Goal: Task Accomplishment & Management: Use online tool/utility

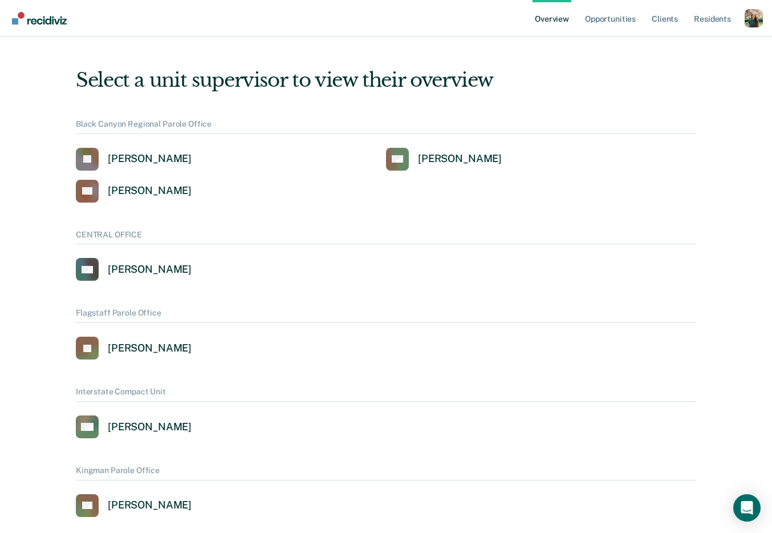
click at [749, 22] on div "Profile dropdown button" at bounding box center [754, 18] width 18 height 18
click at [688, 54] on link "Profile" at bounding box center [708, 52] width 74 height 10
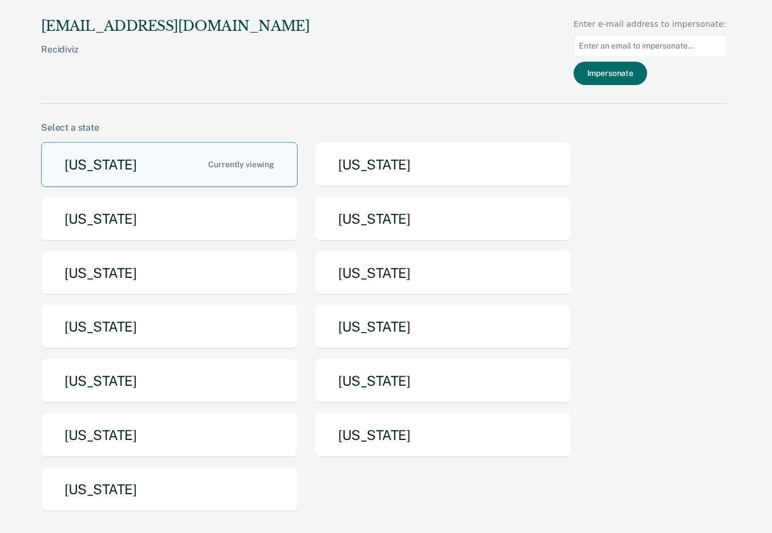
click at [670, 46] on input "Main chart and filter content" at bounding box center [650, 46] width 153 height 22
paste input "[PERSON_NAME][EMAIL_ADDRESS][US_STATE][DOMAIN_NAME]"
type input "[PERSON_NAME][EMAIL_ADDRESS][US_STATE][DOMAIN_NAME]"
click at [643, 69] on button "Impersonate" at bounding box center [611, 73] width 74 height 23
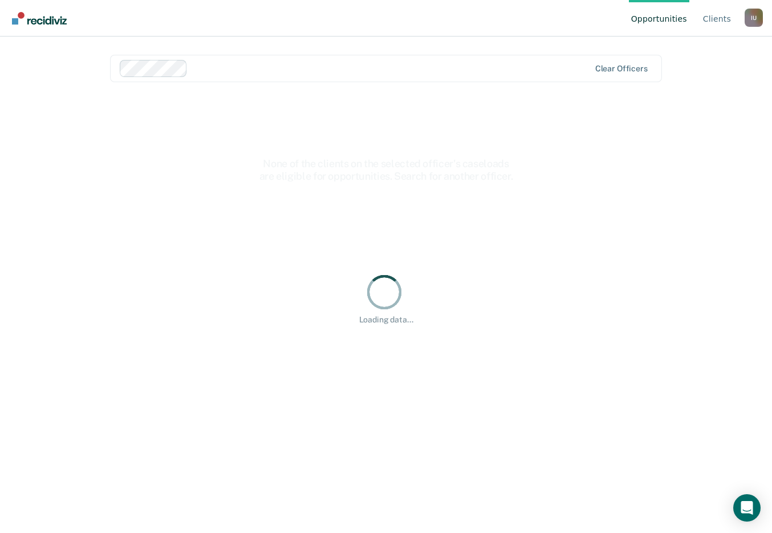
click at [750, 15] on div "I U" at bounding box center [754, 18] width 18 height 18
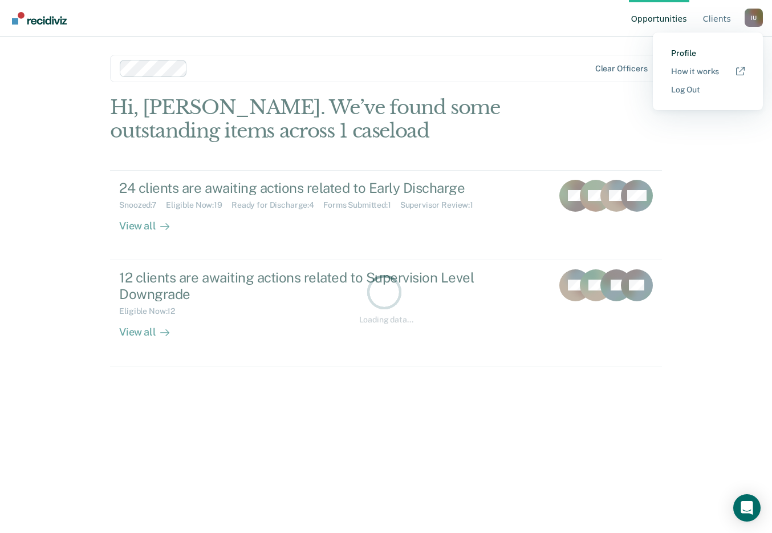
click at [685, 49] on link "Profile" at bounding box center [708, 53] width 74 height 10
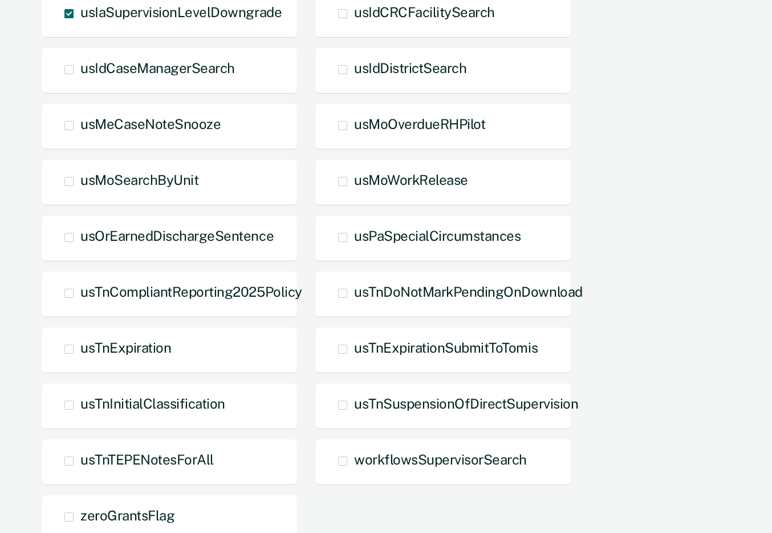
scroll to position [988, 0]
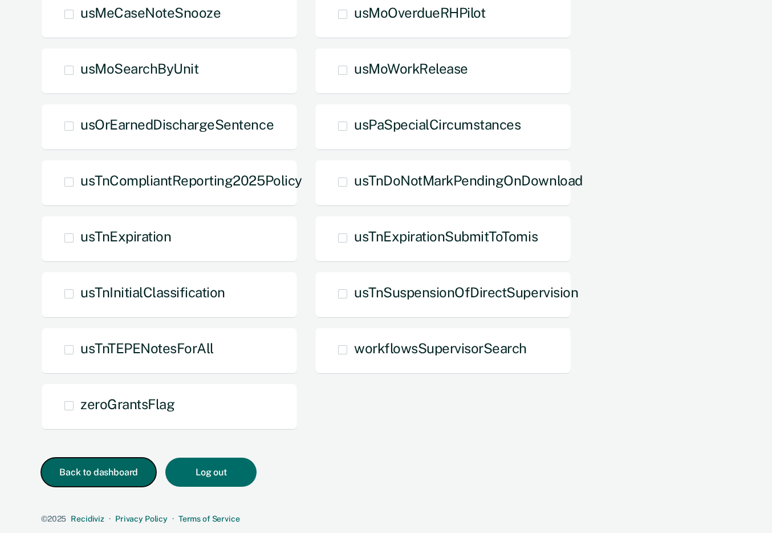
click at [112, 476] on button "Back to dashboard" at bounding box center [98, 471] width 115 height 29
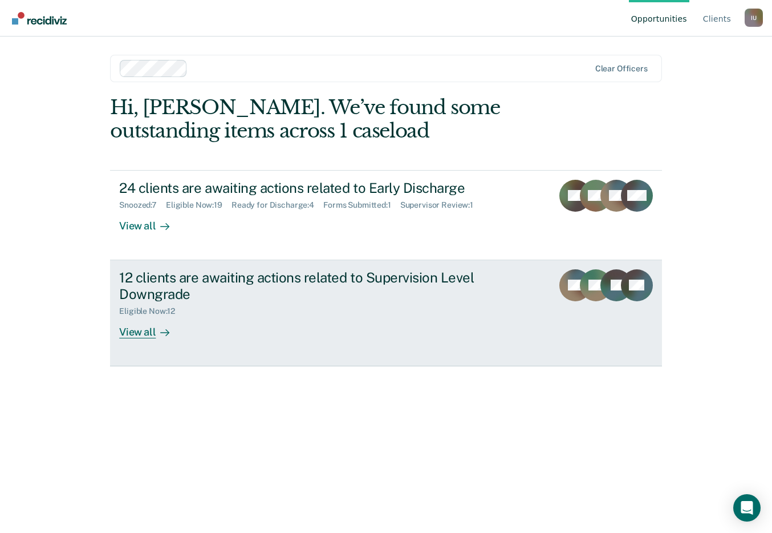
click at [295, 325] on div "12 clients are awaiting actions related to Supervision Level Downgrade Eligible…" at bounding box center [333, 303] width 428 height 69
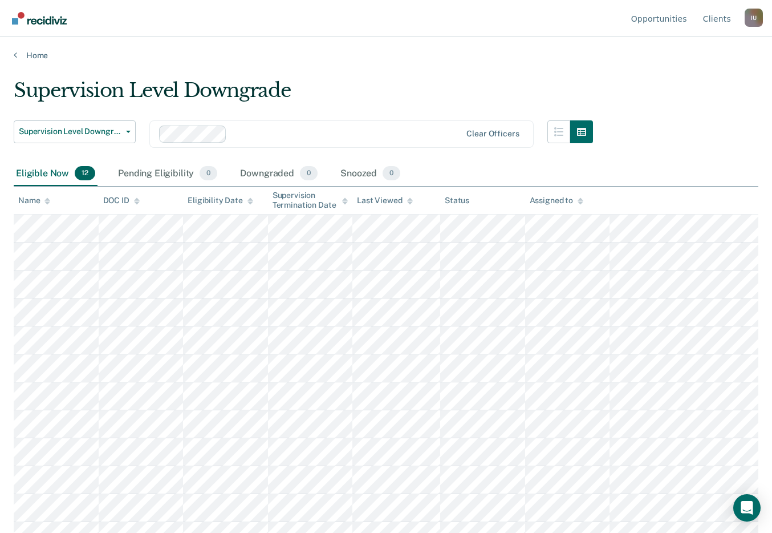
click at [338, 69] on main "Supervision Level Downgrade Supervision Level Downgrade Early Discharge Supervi…" at bounding box center [386, 294] width 772 height 469
click at [750, 19] on div "I U" at bounding box center [754, 18] width 18 height 18
click at [681, 55] on link "Profile" at bounding box center [708, 53] width 74 height 10
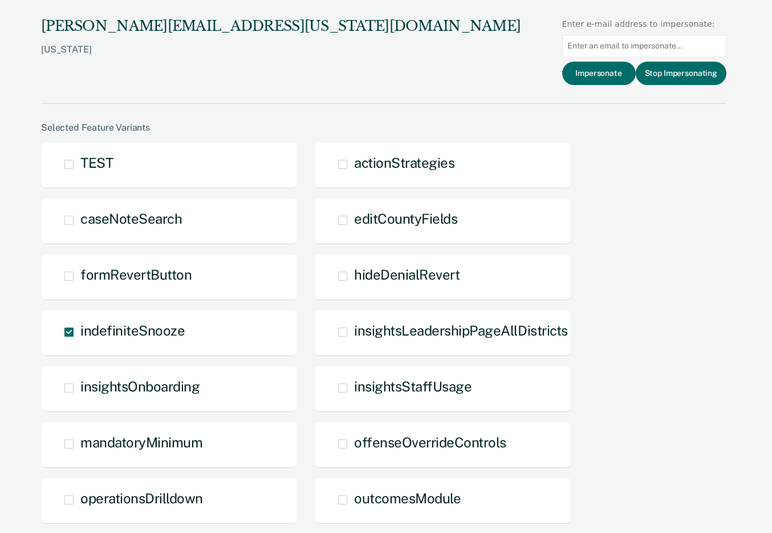
click at [630, 54] on input "Main chart and filter content" at bounding box center [644, 46] width 164 height 22
paste input "[PERSON_NAME][EMAIL_ADDRESS][PERSON_NAME][US_STATE][DOMAIN_NAME]"
type input "[PERSON_NAME][EMAIL_ADDRESS][PERSON_NAME][US_STATE][DOMAIN_NAME]"
click at [610, 76] on button "Impersonate" at bounding box center [599, 73] width 74 height 23
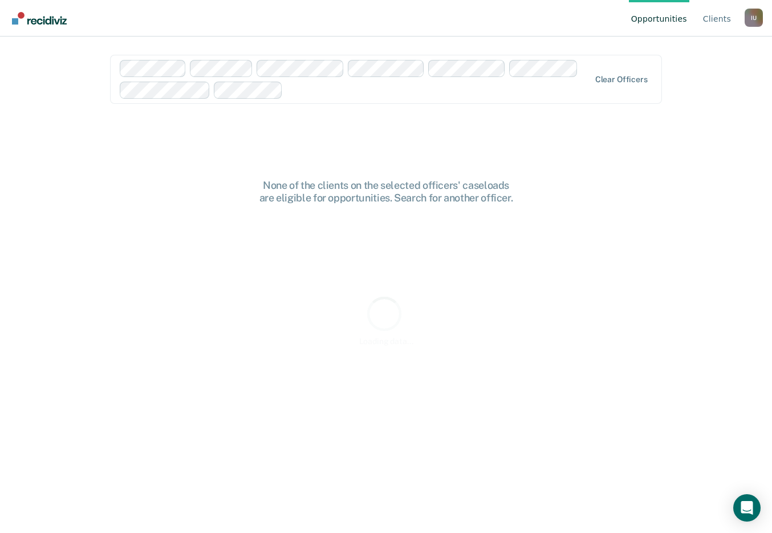
click at [74, 158] on div "Opportunities Client s Impersonated User I U Profile How it works Log Out Clear…" at bounding box center [386, 266] width 772 height 533
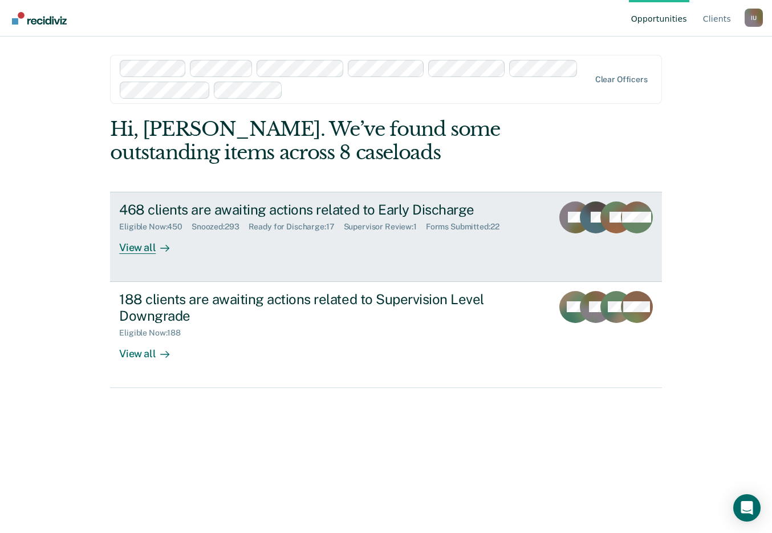
click at [285, 279] on link "468 clients are awaiting actions related to Early Discharge Eligible Now : 450 …" at bounding box center [386, 237] width 552 height 90
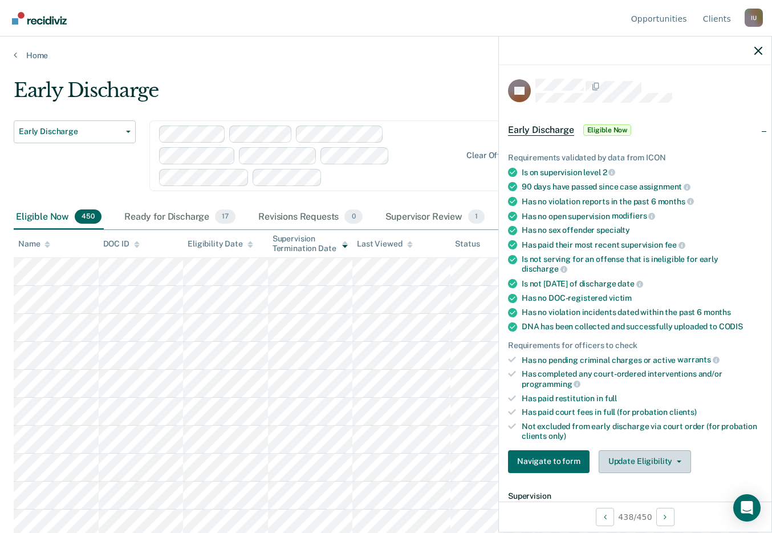
click at [623, 450] on button "Update Eligibility" at bounding box center [645, 461] width 92 height 23
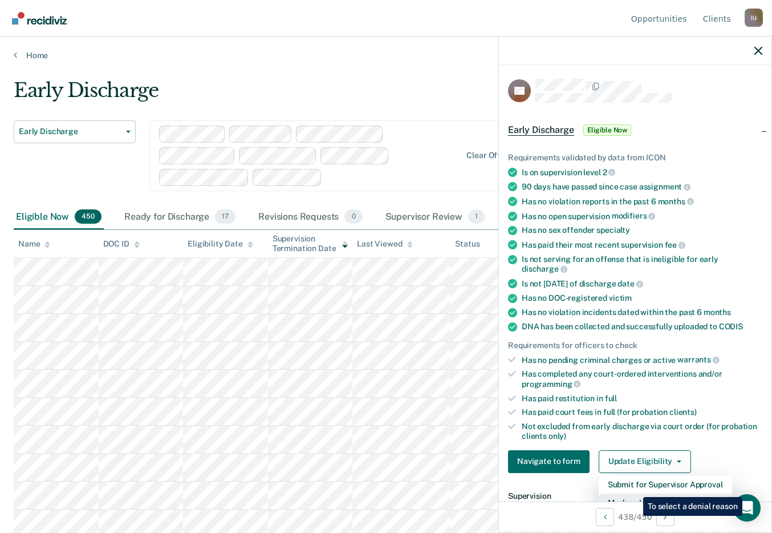
click at [635, 493] on button "Mark as Ineligible" at bounding box center [665, 502] width 133 height 18
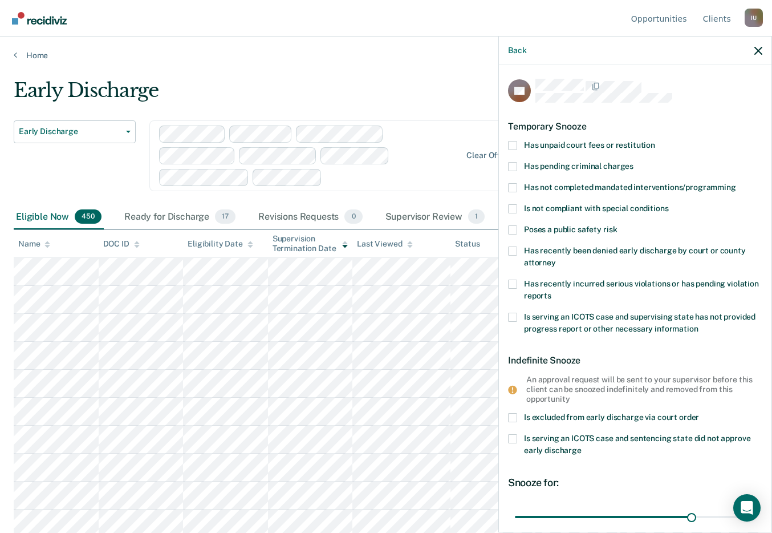
click at [612, 145] on span "Has unpaid court fees or restitution" at bounding box center [589, 144] width 131 height 9
click at [655, 141] on input "Has unpaid court fees or restitution" at bounding box center [655, 141] width 0 height 0
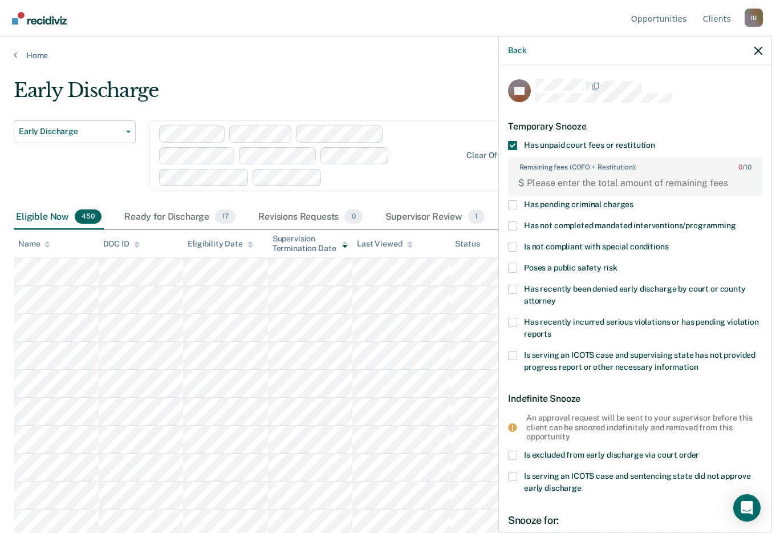
click at [612, 142] on span "Has unpaid court fees or restitution" at bounding box center [589, 144] width 131 height 9
click at [655, 141] on input "Has unpaid court fees or restitution" at bounding box center [655, 141] width 0 height 0
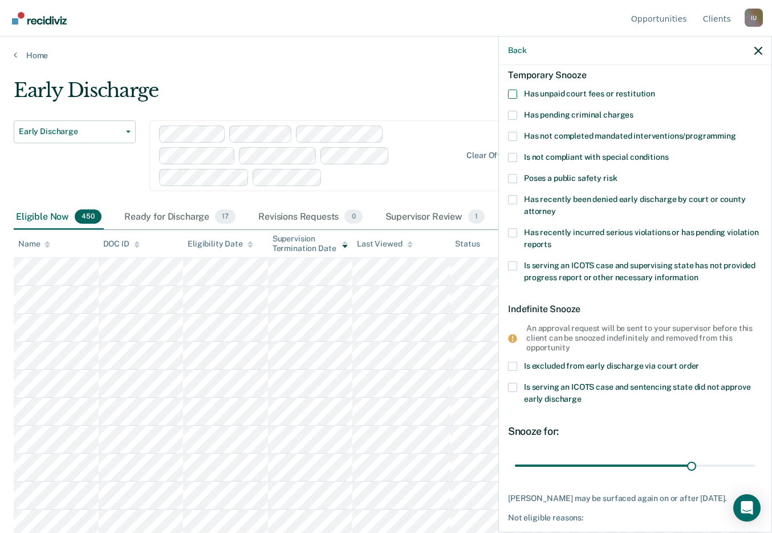
scroll to position [95, 0]
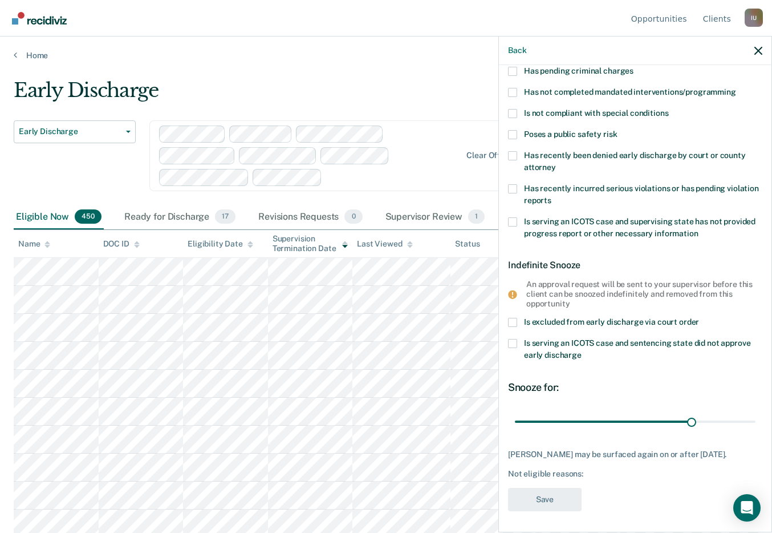
click at [557, 323] on span "Is excluded from early discharge via court order" at bounding box center [611, 321] width 175 height 9
click at [699, 318] on input "Is excluded from early discharge via court order" at bounding box center [699, 318] width 0 height 0
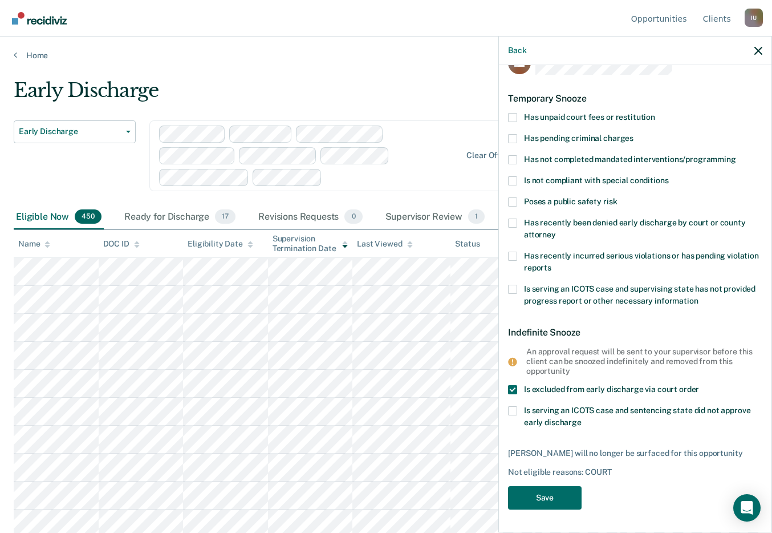
scroll to position [27, 0]
click at [742, 24] on ul "Opportunities Client s" at bounding box center [687, 18] width 116 height 36
click at [749, 24] on div "I U" at bounding box center [754, 18] width 18 height 18
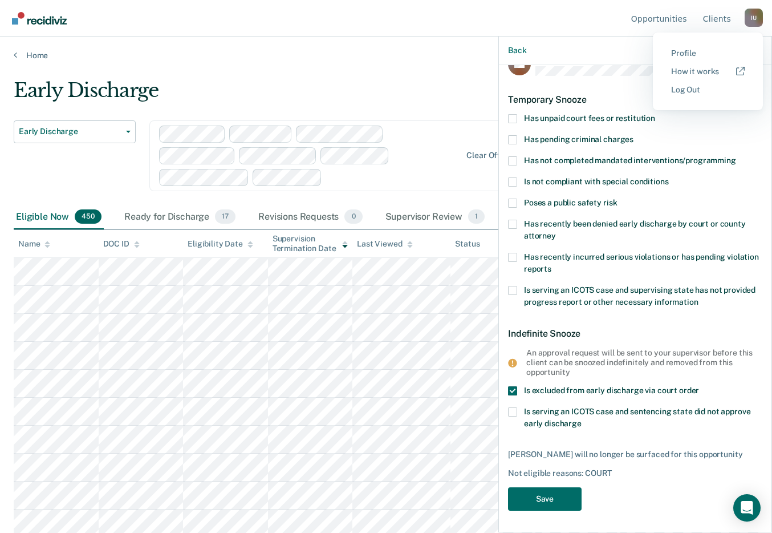
click at [671, 56] on button "Profile" at bounding box center [708, 53] width 110 height 18
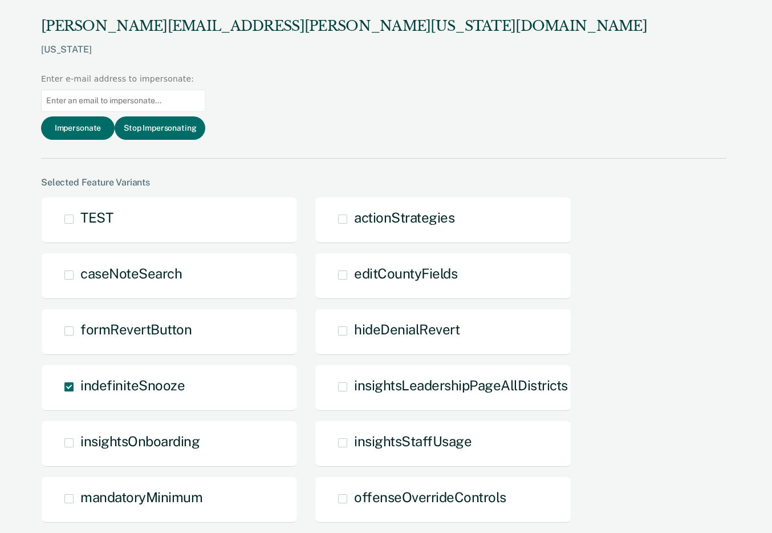
click at [205, 90] on input "Main chart and filter content" at bounding box center [123, 101] width 164 height 22
paste input "[PERSON_NAME][EMAIL_ADDRESS][PERSON_NAME][US_STATE][DOMAIN_NAME]"
type input "[PERSON_NAME][EMAIL_ADDRESS][PERSON_NAME][US_STATE][DOMAIN_NAME]"
click at [115, 116] on button "Impersonate" at bounding box center [78, 127] width 74 height 23
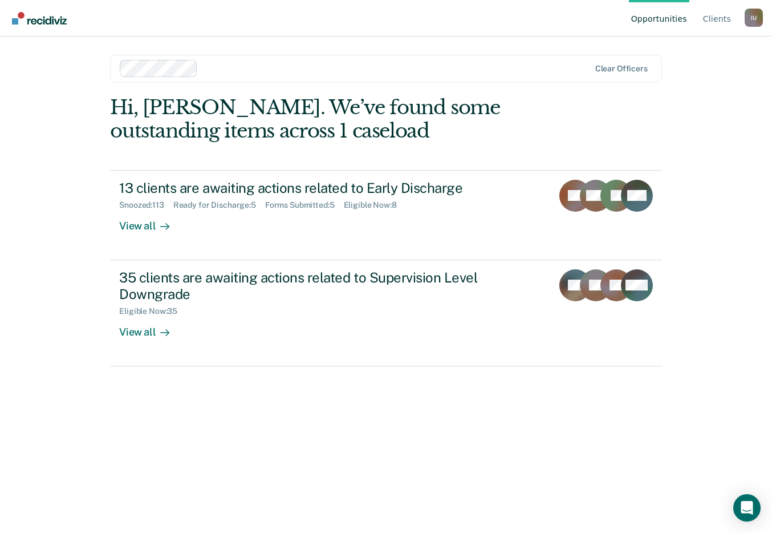
click at [752, 19] on div "I U" at bounding box center [754, 18] width 18 height 18
click at [689, 55] on link "Profile" at bounding box center [708, 53] width 74 height 10
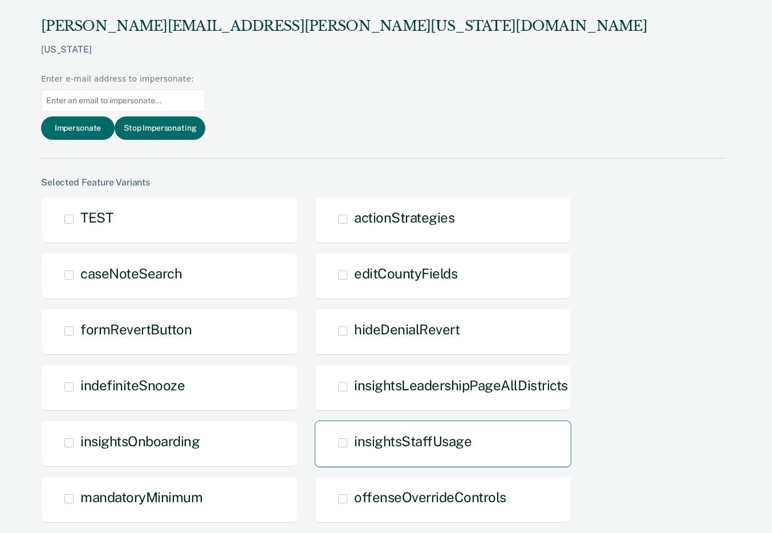
scroll to position [988, 0]
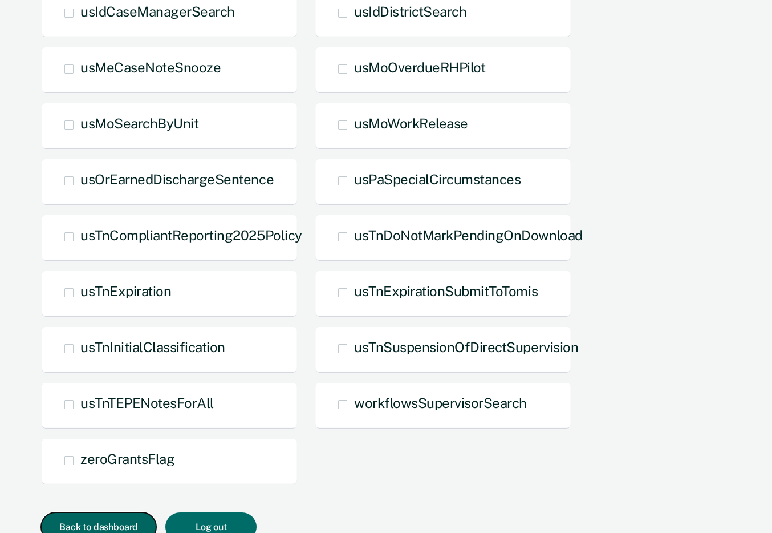
click at [62, 512] on button "Back to dashboard" at bounding box center [98, 526] width 115 height 29
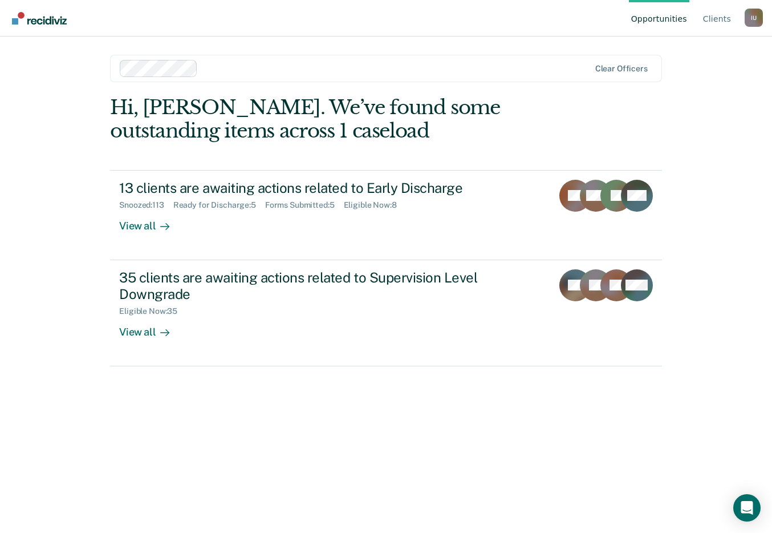
click at [395, 416] on div "Hi, [PERSON_NAME]. We’ve found some outstanding items across 1 caseload 13 clie…" at bounding box center [386, 298] width 552 height 405
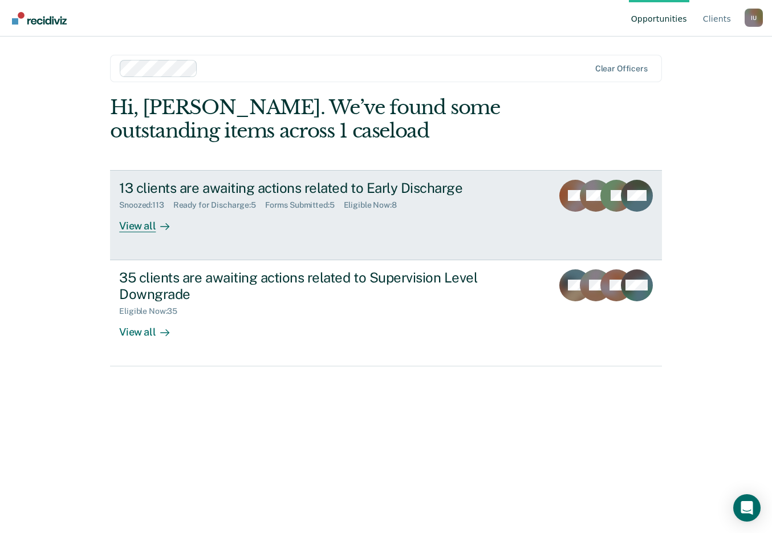
click at [281, 216] on div "13 clients are awaiting actions related to Early Discharge Snoozed : 113 Ready …" at bounding box center [333, 206] width 428 height 52
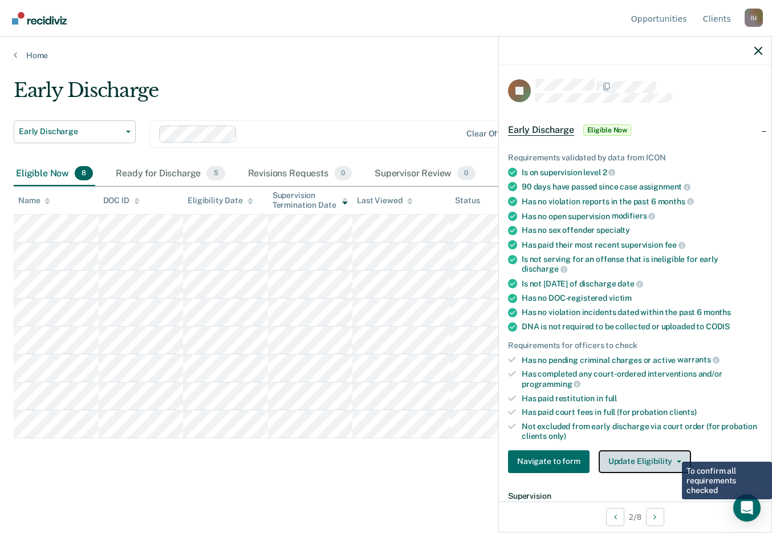
click at [667, 450] on button "Update Eligibility" at bounding box center [645, 461] width 92 height 23
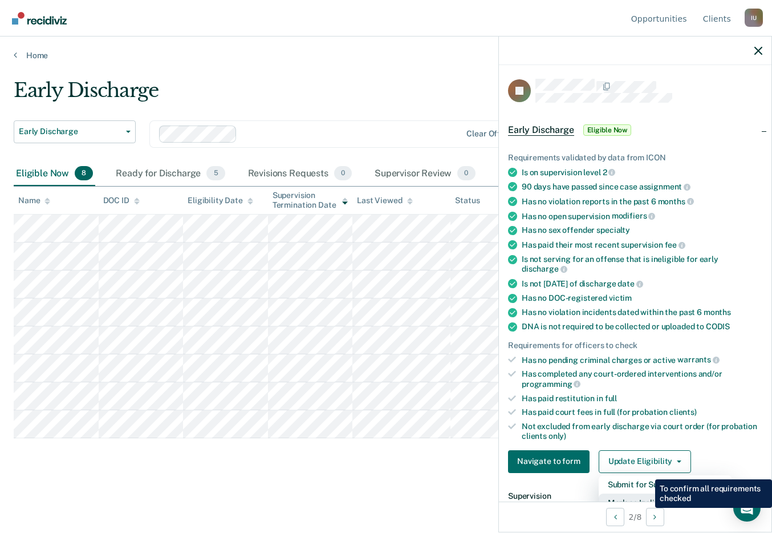
click at [643, 493] on button "Mark as Ineligible" at bounding box center [665, 502] width 133 height 18
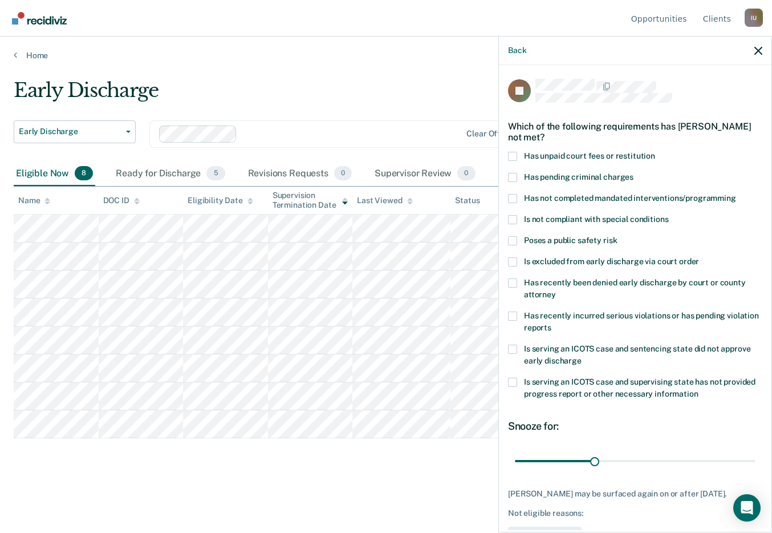
click at [616, 158] on span "Has unpaid court fees or restitution" at bounding box center [589, 155] width 131 height 9
click at [655, 152] on input "Has unpaid court fees or restitution" at bounding box center [655, 152] width 0 height 0
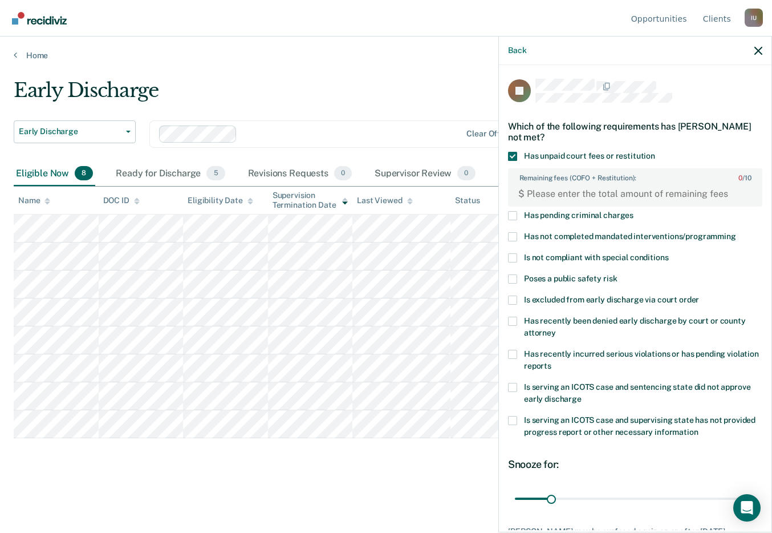
click at [616, 158] on span "Has unpaid court fees or restitution" at bounding box center [589, 155] width 131 height 9
click at [655, 152] on input "Has unpaid court fees or restitution" at bounding box center [655, 152] width 0 height 0
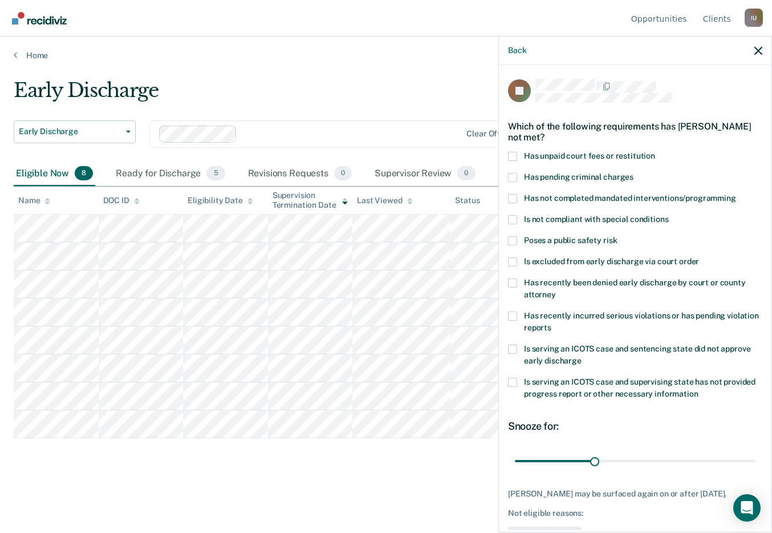
click at [616, 158] on span "Has unpaid court fees or restitution" at bounding box center [589, 155] width 131 height 9
click at [655, 152] on input "Has unpaid court fees or restitution" at bounding box center [655, 152] width 0 height 0
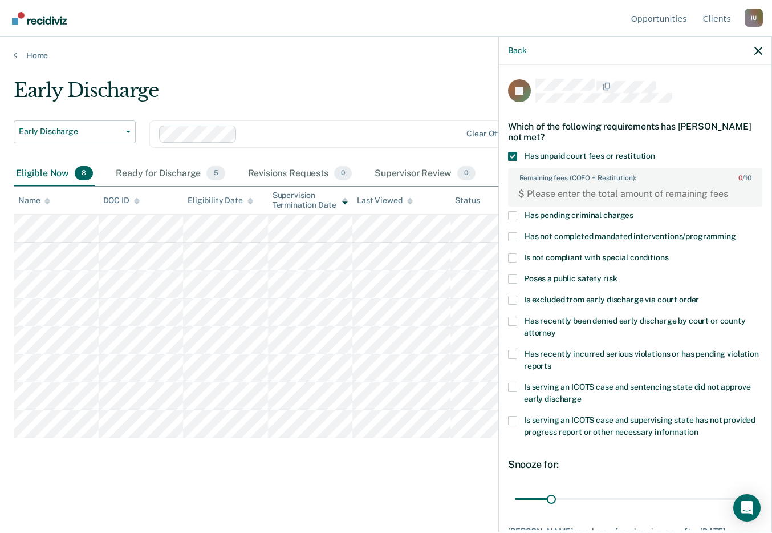
click at [616, 158] on span "Has unpaid court fees or restitution" at bounding box center [589, 155] width 131 height 9
click at [655, 152] on input "Has unpaid court fees or restitution" at bounding box center [655, 152] width 0 height 0
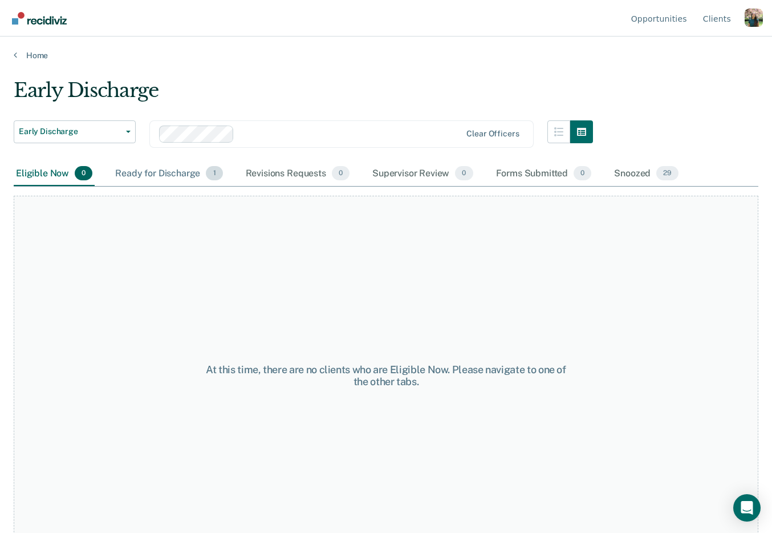
click at [178, 169] on div "Ready for Discharge 1" at bounding box center [169, 173] width 112 height 25
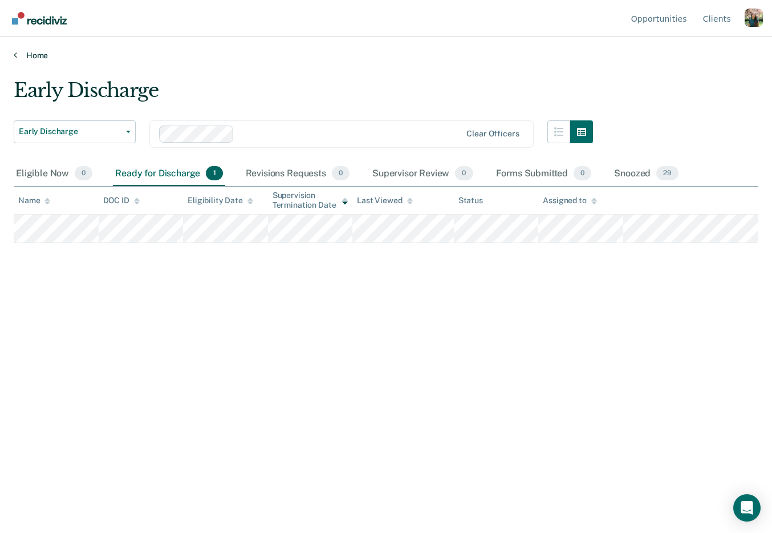
click at [47, 55] on link "Home" at bounding box center [386, 55] width 745 height 10
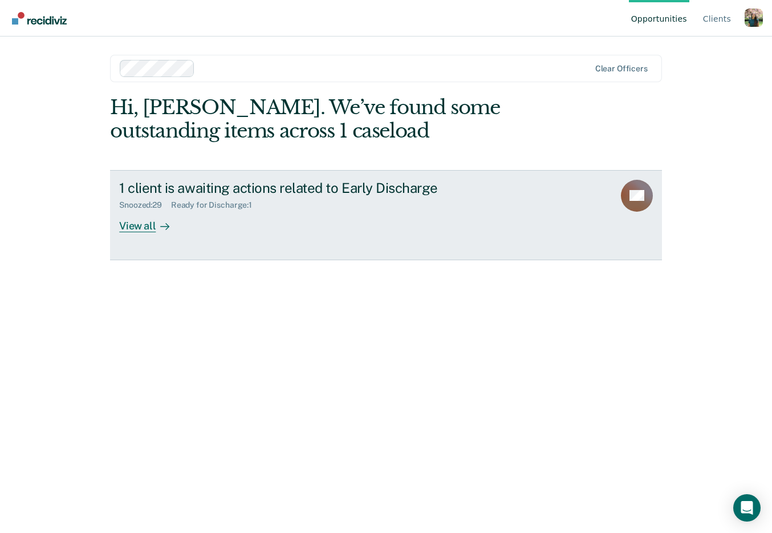
click at [307, 228] on div "1 client is awaiting actions related to Early Discharge Snoozed : 29 Ready for …" at bounding box center [333, 206] width 428 height 52
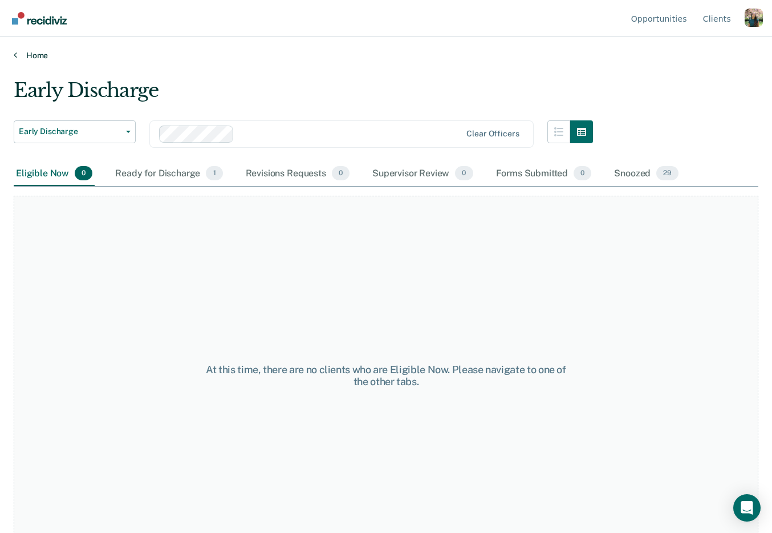
click at [36, 51] on link "Home" at bounding box center [386, 55] width 745 height 10
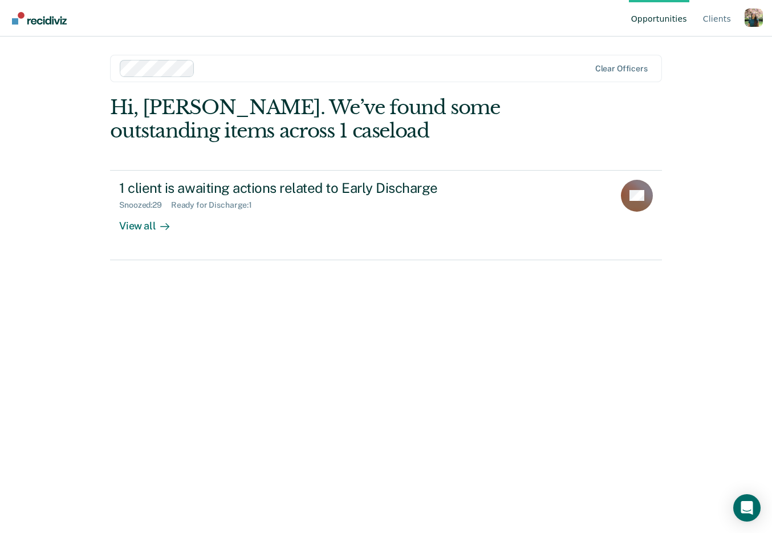
click at [757, 23] on div "Profile dropdown button" at bounding box center [754, 18] width 18 height 18
click at [683, 52] on link "Profile" at bounding box center [708, 53] width 74 height 10
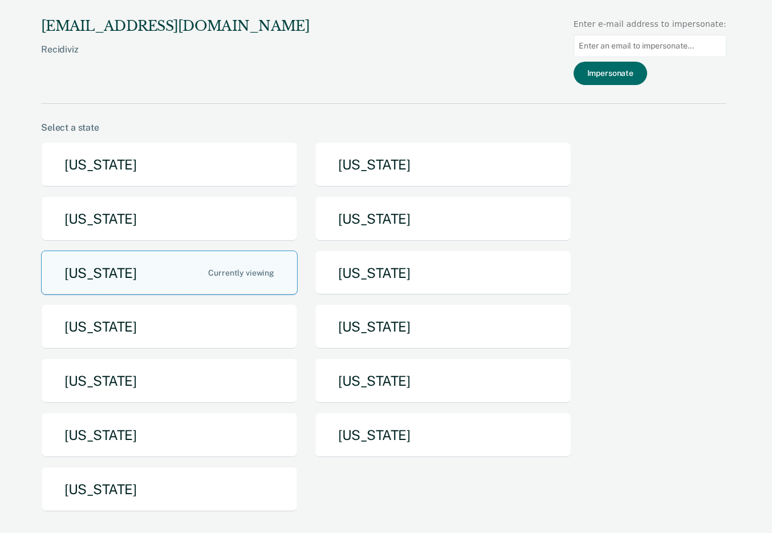
click at [680, 54] on input "Main chart and filter content" at bounding box center [650, 46] width 153 height 22
paste input "[PERSON_NAME][EMAIL_ADDRESS][PERSON_NAME][US_STATE][DOMAIN_NAME]"
type input "[PERSON_NAME][EMAIL_ADDRESS][PERSON_NAME][US_STATE][DOMAIN_NAME]"
click at [627, 74] on button "Impersonate" at bounding box center [611, 73] width 74 height 23
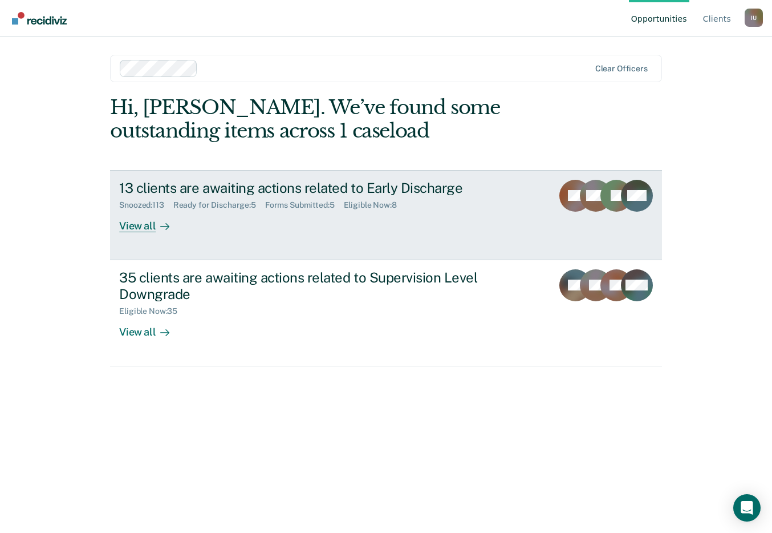
click at [346, 230] on div "13 clients are awaiting actions related to Early Discharge Snoozed : 113 Ready …" at bounding box center [333, 206] width 428 height 52
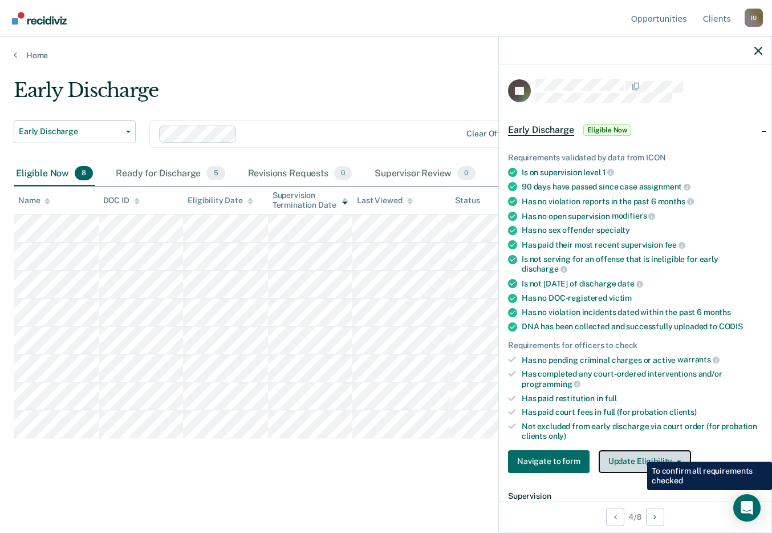
click at [636, 450] on button "Update Eligibility" at bounding box center [645, 461] width 92 height 23
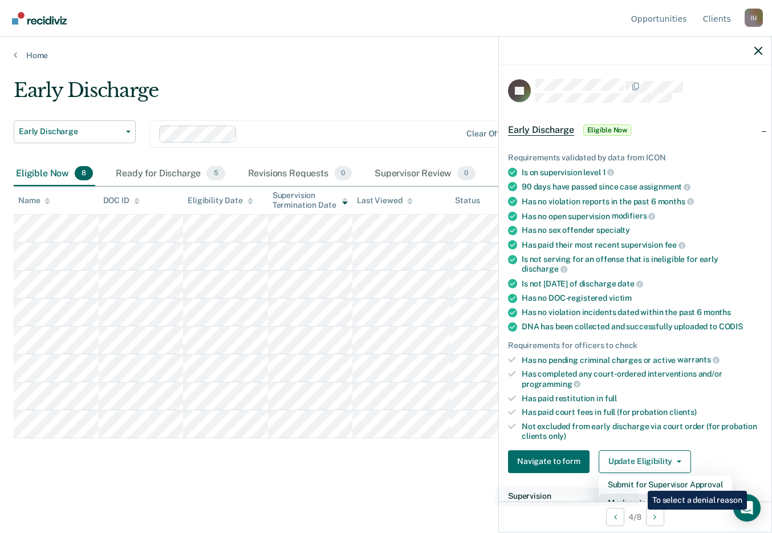
click at [639, 493] on button "Mark as Ineligible" at bounding box center [665, 502] width 133 height 18
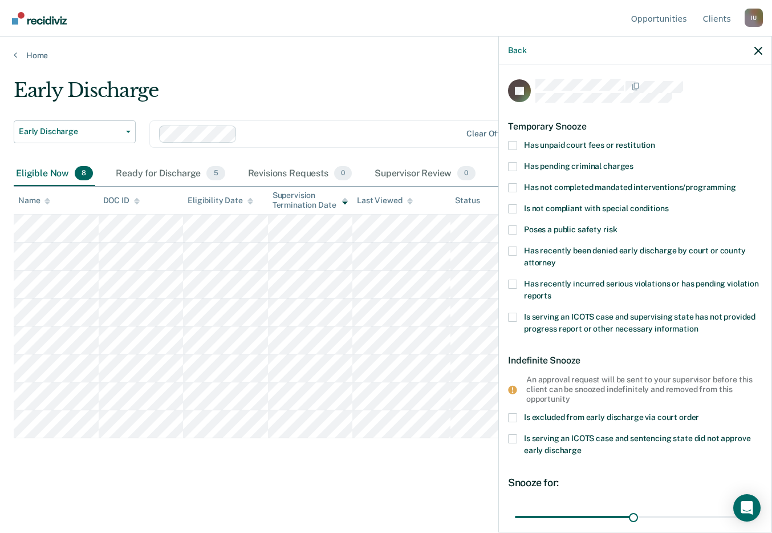
click at [606, 145] on span "Has unpaid court fees or restitution" at bounding box center [589, 144] width 131 height 9
click at [655, 141] on input "Has unpaid court fees or restitution" at bounding box center [655, 141] width 0 height 0
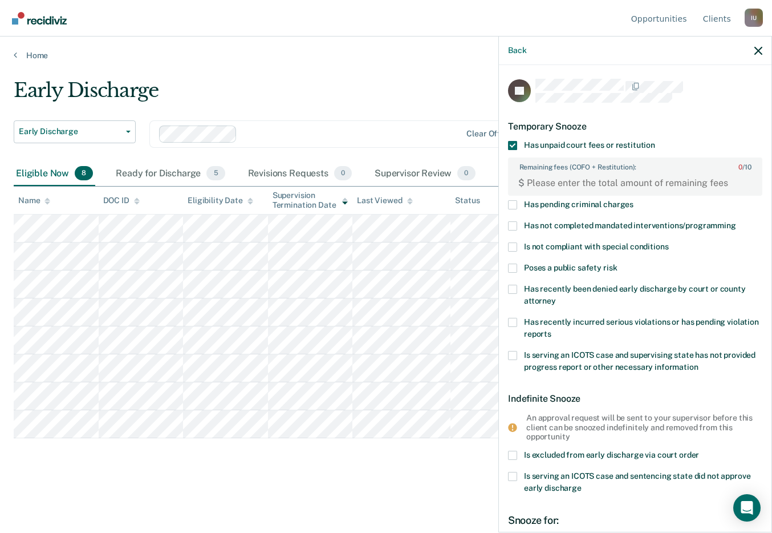
click at [606, 145] on span "Has unpaid court fees or restitution" at bounding box center [589, 144] width 131 height 9
click at [655, 141] on input "Has unpaid court fees or restitution" at bounding box center [655, 141] width 0 height 0
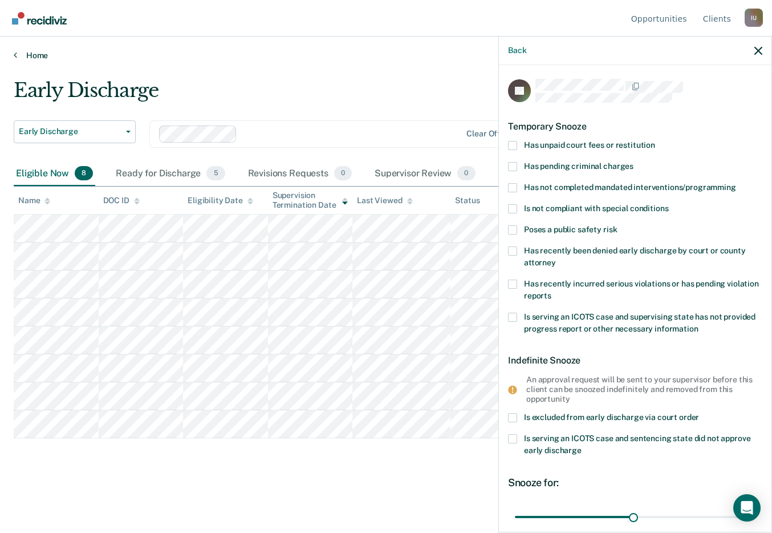
click at [40, 54] on link "Home" at bounding box center [386, 55] width 745 height 10
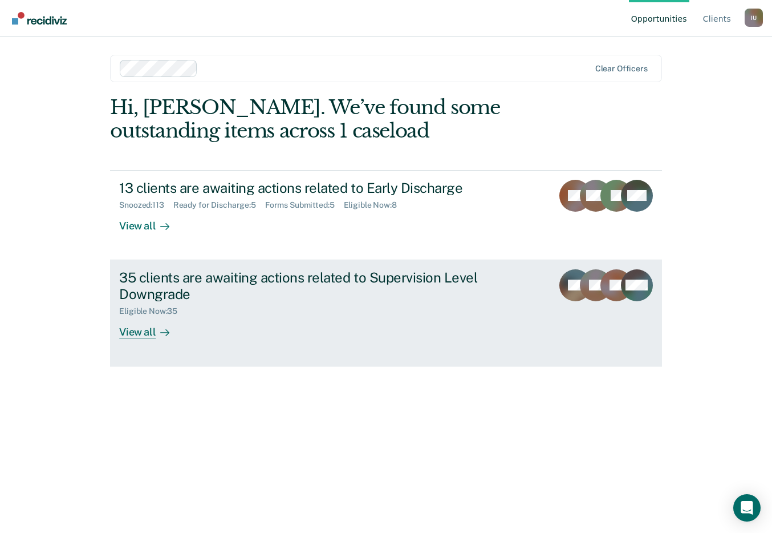
click at [413, 296] on div "35 clients are awaiting actions related to Supervision Level Downgrade" at bounding box center [319, 285] width 400 height 33
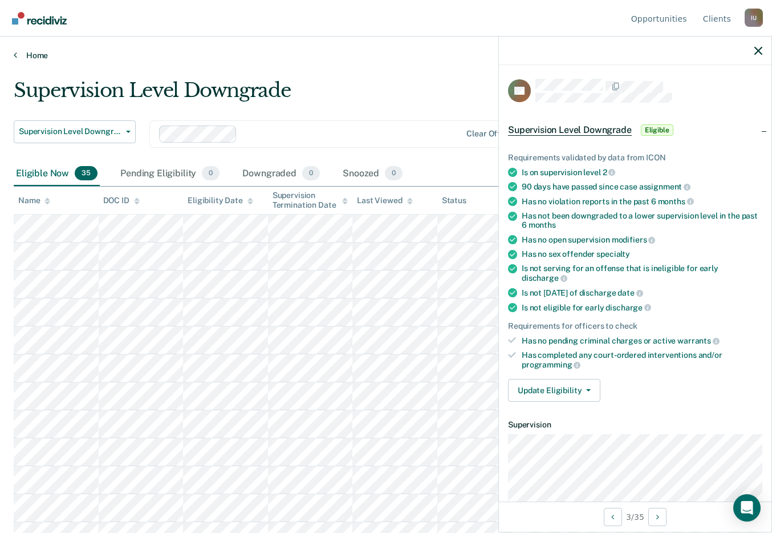
click at [430, 53] on link "Home" at bounding box center [386, 55] width 745 height 10
